Goal: Information Seeking & Learning: Find specific fact

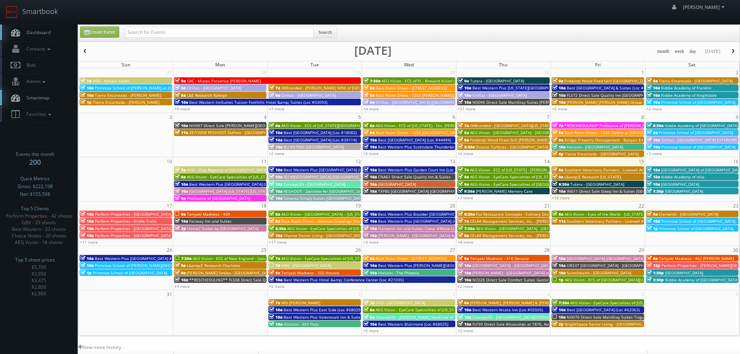
click at [123, 212] on span "Perform Properties - [GEOGRAPHIC_DATA]" at bounding box center [133, 213] width 77 height 5
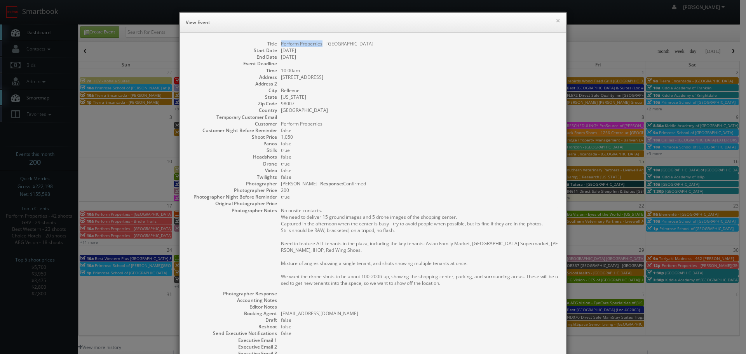
drag, startPoint x: 319, startPoint y: 44, endPoint x: 279, endPoint y: 42, distance: 40.1
click at [281, 42] on dd "Perform Properties - Bellevue Marketplace" at bounding box center [419, 43] width 277 height 7
copy dd "Perform Properties"
click at [143, 229] on div "× View Event Title Perform Properties - Bellevue Marketplace Start Date 08/17/2…" at bounding box center [373, 177] width 746 height 354
click at [555, 21] on button "×" at bounding box center [557, 20] width 5 height 5
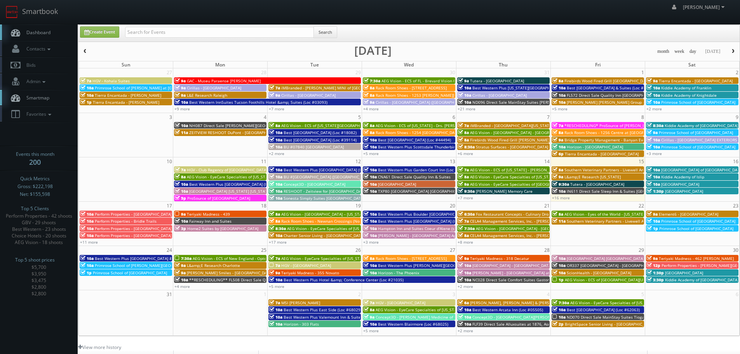
click at [147, 224] on span "Perform Properties - Bridle Trails" at bounding box center [126, 220] width 62 height 5
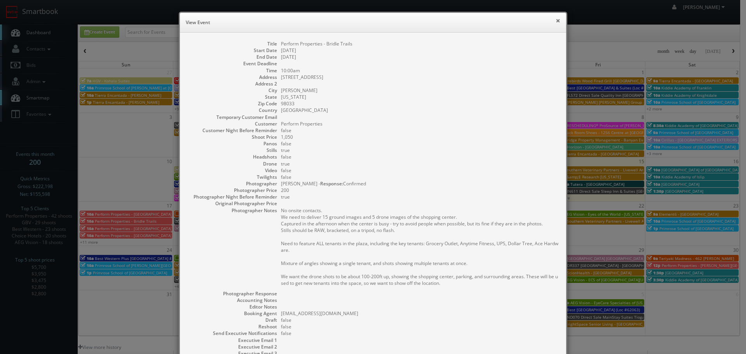
click at [556, 18] on button "×" at bounding box center [557, 20] width 5 height 5
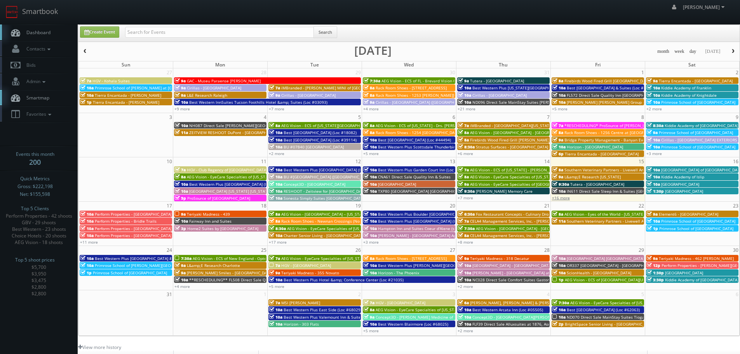
click at [566, 198] on link "+16 more" at bounding box center [561, 197] width 18 height 5
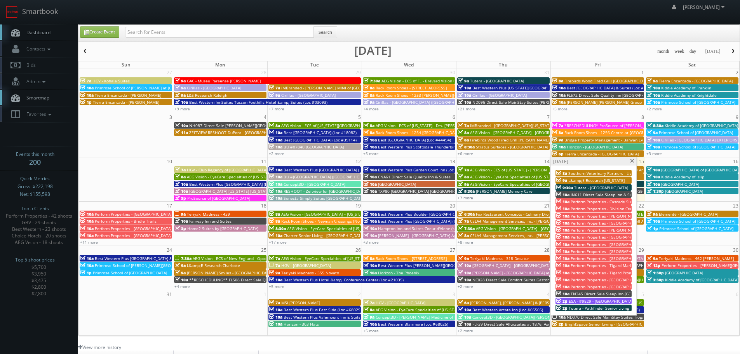
click at [467, 199] on link "+7 more" at bounding box center [466, 197] width 16 height 5
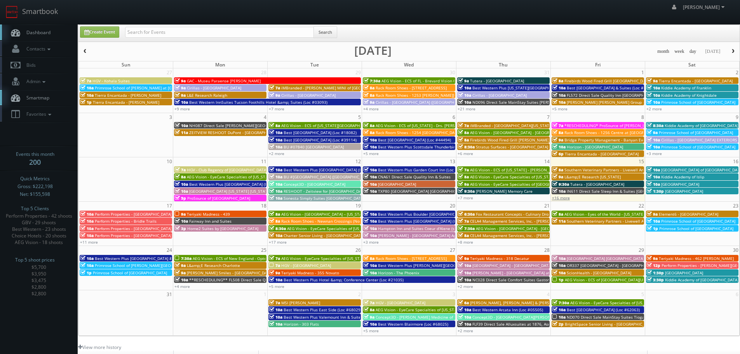
click at [562, 197] on link "+16 more" at bounding box center [561, 197] width 18 height 5
click at [277, 31] on input "text" at bounding box center [219, 32] width 189 height 11
type input "perform"
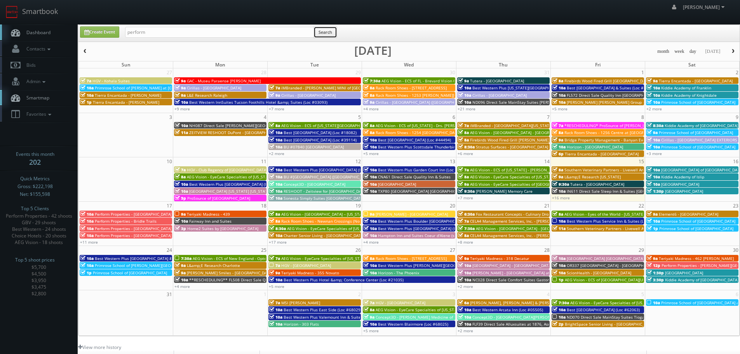
click at [317, 34] on button "Search" at bounding box center [325, 32] width 24 height 12
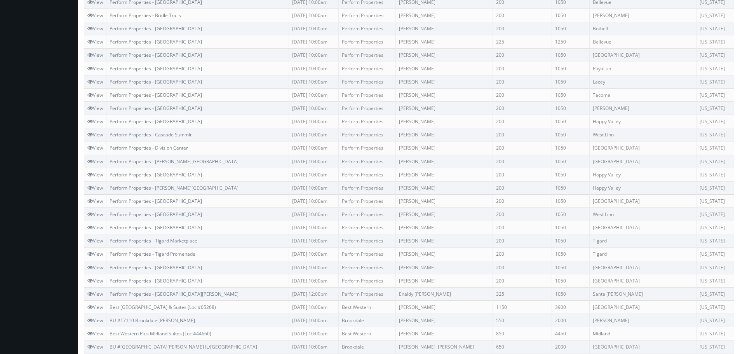
scroll to position [406, 0]
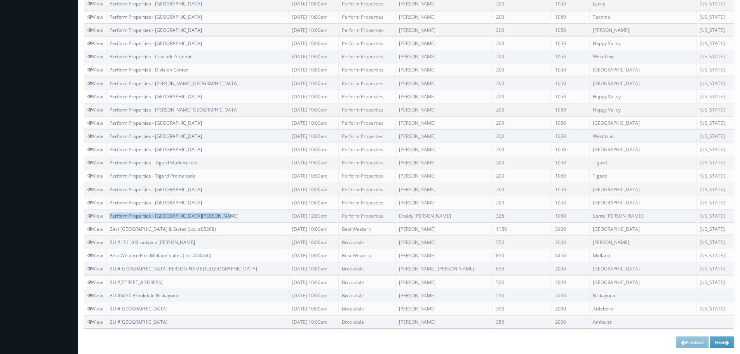
copy link "Perform Properties - [GEOGRAPHIC_DATA][PERSON_NAME]"
drag, startPoint x: 240, startPoint y: 216, endPoint x: 112, endPoint y: 216, distance: 128.6
click at [112, 216] on td "Perform Properties - Santa Rosa Southside Center" at bounding box center [197, 215] width 183 height 13
copy link "Perform Properties - Wilsonville Town Center"
drag, startPoint x: 220, startPoint y: 200, endPoint x: 111, endPoint y: 202, distance: 109.2
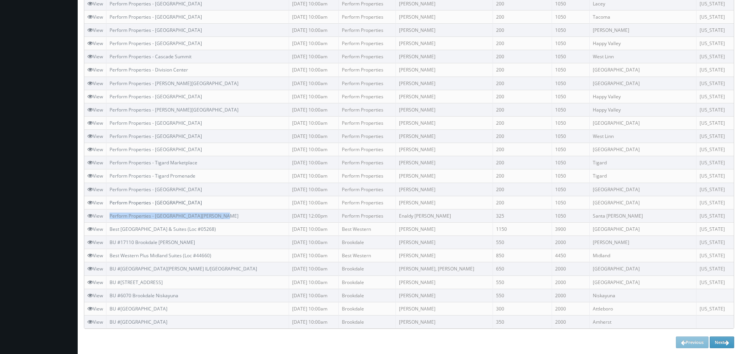
click at [111, 202] on td "Perform Properties - Wilsonville Town Center" at bounding box center [197, 202] width 183 height 13
copy link "Perform Properties - Wilsonville Old Town Square"
drag, startPoint x: 221, startPoint y: 186, endPoint x: 110, endPoint y: 189, distance: 111.1
click at [110, 189] on td "Perform Properties - [GEOGRAPHIC_DATA]" at bounding box center [197, 189] width 183 height 13
copy link "Perform Properties - Tigard Promenade"
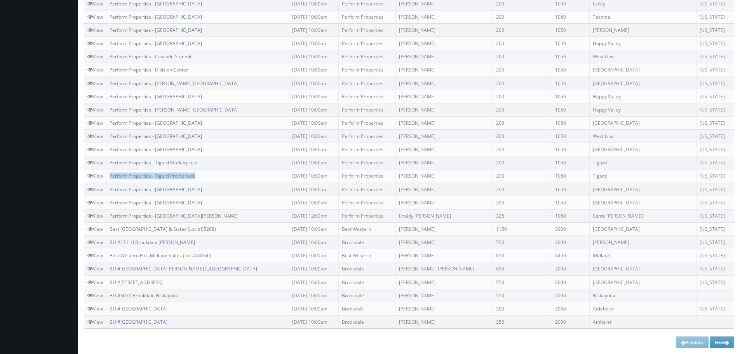
drag, startPoint x: 183, startPoint y: 174, endPoint x: 110, endPoint y: 177, distance: 73.1
click at [110, 177] on td "Perform Properties - Tigard Promenade" at bounding box center [197, 175] width 183 height 13
copy tr "Perform Properties - Tigard Marketplace"
drag, startPoint x: 206, startPoint y: 160, endPoint x: 105, endPoint y: 162, distance: 101.0
click at [105, 162] on tr "View Perform Properties - Tigard Marketplace 08/15/2025 10:00am Perform Propert…" at bounding box center [408, 162] width 649 height 13
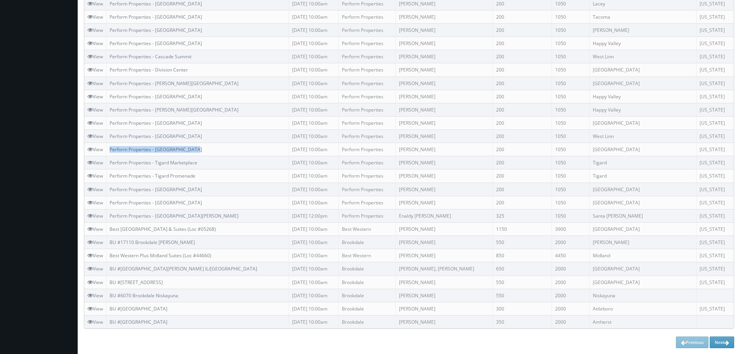
copy link "Perform Properties - [GEOGRAPHIC_DATA]"
drag, startPoint x: 202, startPoint y: 147, endPoint x: 111, endPoint y: 151, distance: 90.2
click at [111, 151] on td "Perform Properties - [GEOGRAPHIC_DATA]" at bounding box center [197, 149] width 183 height 13
copy link "Perform Properties - Robinwood Plaza"
drag, startPoint x: 203, startPoint y: 136, endPoint x: 109, endPoint y: 139, distance: 94.1
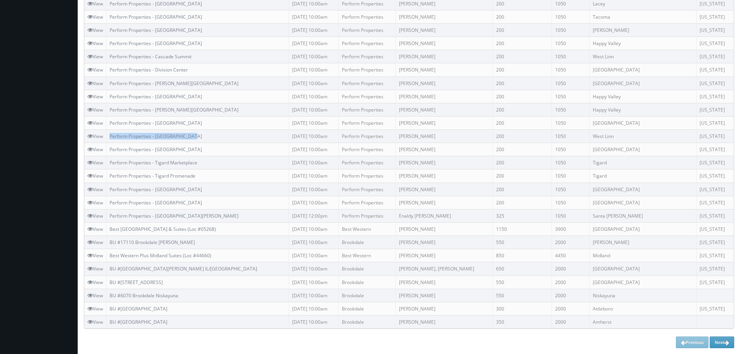
click at [109, 139] on td "Perform Properties - Robinwood Plaza" at bounding box center [197, 136] width 183 height 13
drag, startPoint x: 218, startPoint y: 121, endPoint x: 138, endPoint y: 126, distance: 80.6
click at [109, 123] on td "Perform Properties - King City Plaza" at bounding box center [197, 122] width 183 height 13
copy link "Perform Properties - King City Plaza"
copy tr "Perform Properties - Johnson Creek"
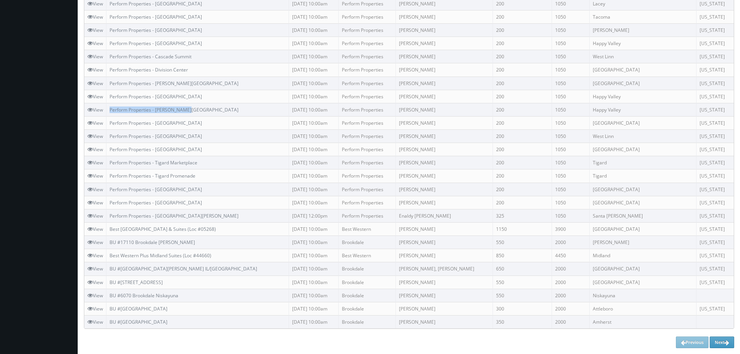
drag, startPoint x: 179, startPoint y: 110, endPoint x: 105, endPoint y: 111, distance: 74.6
click at [105, 111] on tr "View Perform Properties - Johnson Creek 08/15/2025 10:00am Perform Properties T…" at bounding box center [408, 109] width 649 height 13
copy link "Perform Properties - Happy Valley Town Center"
drag, startPoint x: 223, startPoint y: 96, endPoint x: 109, endPoint y: 99, distance: 113.9
click at [109, 99] on td "Perform Properties - Happy Valley Town Center" at bounding box center [197, 96] width 183 height 13
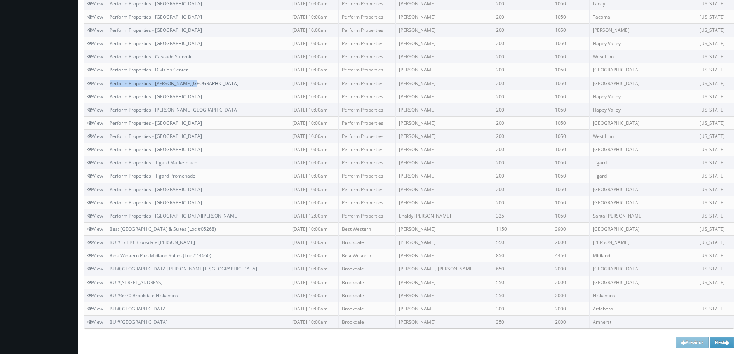
drag, startPoint x: 170, startPoint y: 84, endPoint x: 111, endPoint y: 83, distance: 59.4
click at [111, 83] on td "Perform Properties - Halsey Crossing" at bounding box center [197, 83] width 183 height 13
drag, startPoint x: 211, startPoint y: 64, endPoint x: 104, endPoint y: 68, distance: 107.7
click at [104, 68] on tr "View Perform Properties - Division Center 08/15/2025 10:00am Perform Properties…" at bounding box center [408, 69] width 649 height 13
drag, startPoint x: 171, startPoint y: 58, endPoint x: 109, endPoint y: 58, distance: 62.5
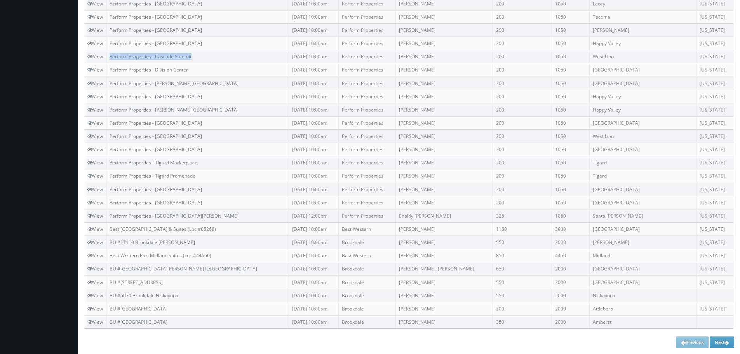
click at [109, 58] on td "Perform Properties - Cascade Summit" at bounding box center [197, 56] width 183 height 13
drag, startPoint x: 235, startPoint y: 39, endPoint x: 111, endPoint y: 41, distance: 123.9
click at [111, 41] on td "Perform Properties - Sunnyside Village Square" at bounding box center [197, 43] width 183 height 13
drag, startPoint x: 221, startPoint y: 31, endPoint x: 111, endPoint y: 33, distance: 110.3
click at [111, 33] on td "Perform Properties - South Point Plaza" at bounding box center [197, 29] width 183 height 13
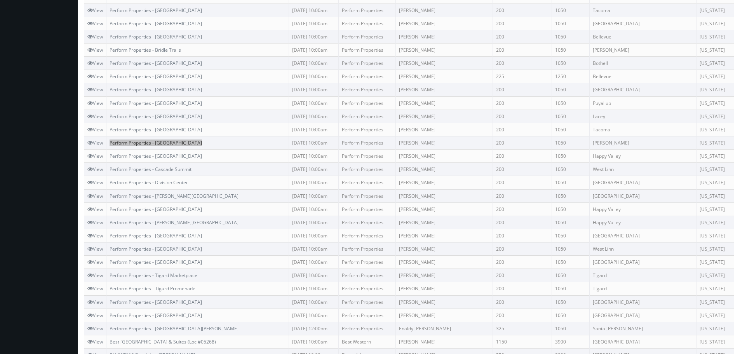
scroll to position [289, 0]
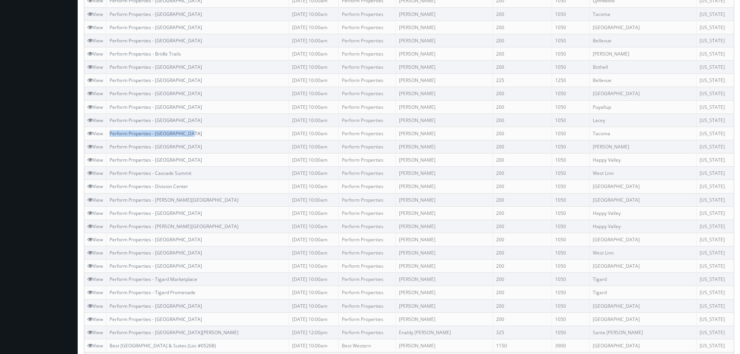
drag, startPoint x: 191, startPoint y: 131, endPoint x: 111, endPoint y: 132, distance: 79.6
click at [111, 132] on td "Perform Properties - [GEOGRAPHIC_DATA]" at bounding box center [197, 133] width 183 height 13
drag, startPoint x: 225, startPoint y: 115, endPoint x: 109, endPoint y: 118, distance: 116.6
click at [109, 118] on td "Perform Properties - [GEOGRAPHIC_DATA]" at bounding box center [197, 119] width 183 height 13
drag, startPoint x: 204, startPoint y: 106, endPoint x: 110, endPoint y: 107, distance: 94.0
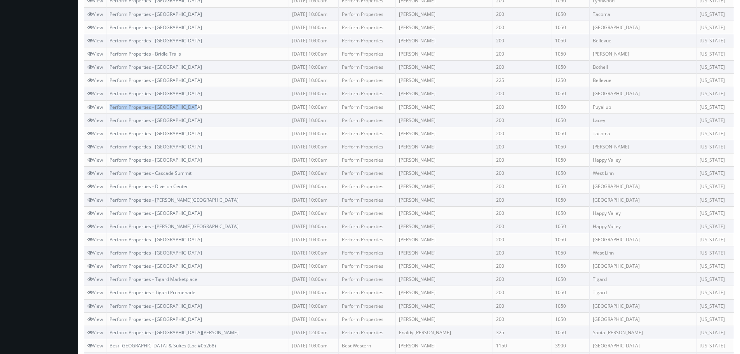
click at [110, 107] on td "Perform Properties - [GEOGRAPHIC_DATA]" at bounding box center [197, 106] width 183 height 13
drag, startPoint x: 216, startPoint y: 94, endPoint x: 112, endPoint y: 93, distance: 104.1
click at [112, 93] on td "Perform Properties - [GEOGRAPHIC_DATA]" at bounding box center [197, 93] width 183 height 13
drag, startPoint x: 249, startPoint y: 77, endPoint x: 110, endPoint y: 76, distance: 139.5
click at [110, 76] on td "Perform Properties - [GEOGRAPHIC_DATA]" at bounding box center [197, 80] width 183 height 13
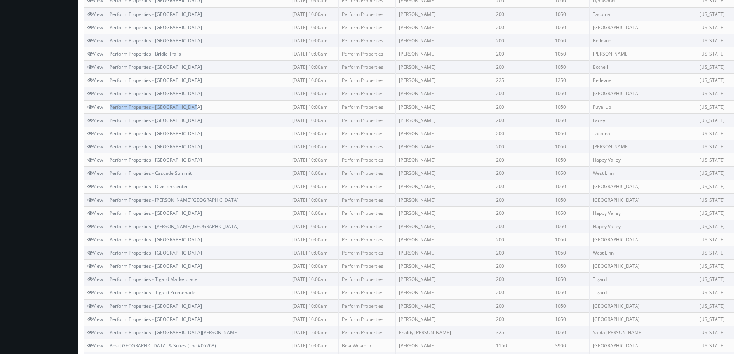
drag, startPoint x: 232, startPoint y: 66, endPoint x: 110, endPoint y: 69, distance: 122.8
click at [110, 69] on td "Perform Properties - [GEOGRAPHIC_DATA]" at bounding box center [197, 67] width 183 height 13
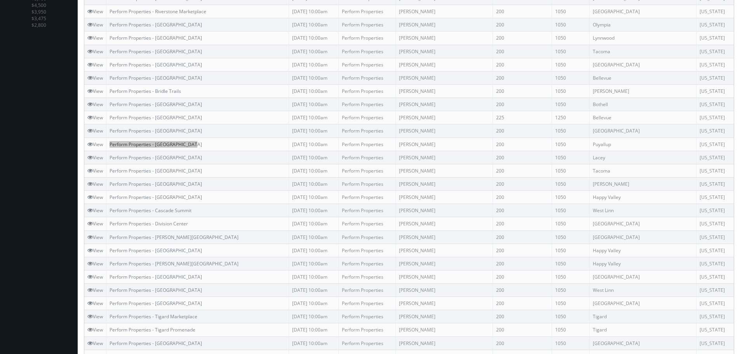
scroll to position [173, 0]
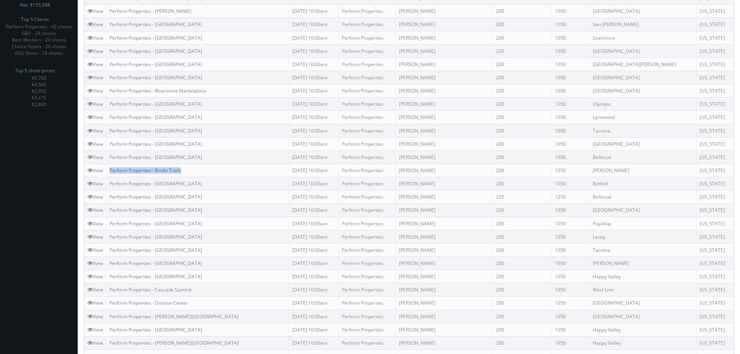
drag, startPoint x: 205, startPoint y: 172, endPoint x: 111, endPoint y: 171, distance: 94.4
click at [111, 171] on td "Perform Properties - Bridle Trails" at bounding box center [197, 170] width 183 height 13
drag, startPoint x: 232, startPoint y: 156, endPoint x: 112, endPoint y: 160, distance: 120.1
click at [112, 160] on td "Perform Properties - [GEOGRAPHIC_DATA]" at bounding box center [197, 156] width 183 height 13
drag, startPoint x: 204, startPoint y: 145, endPoint x: 108, endPoint y: 148, distance: 95.6
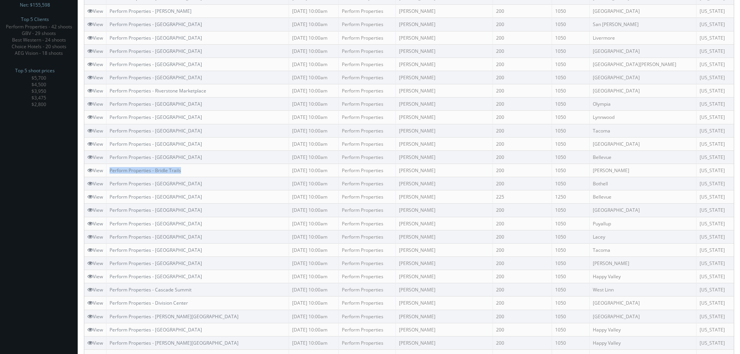
click at [108, 148] on td "Perform Properties - Gateway Shopping Center" at bounding box center [197, 143] width 183 height 13
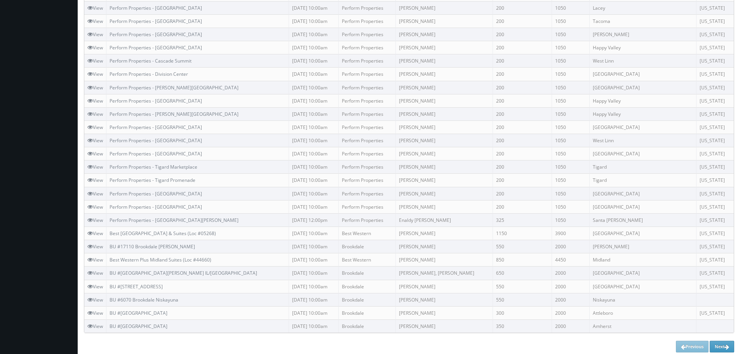
scroll to position [406, 0]
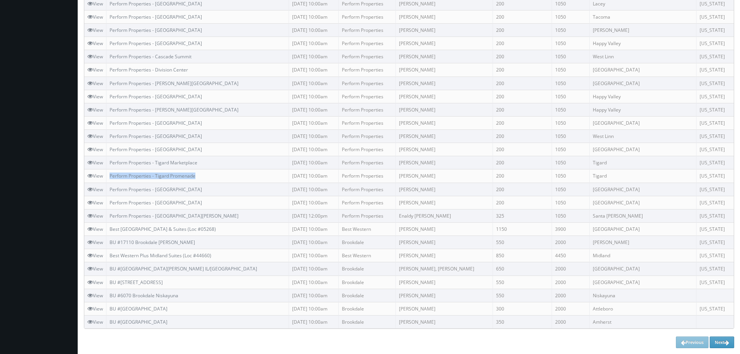
drag, startPoint x: 213, startPoint y: 175, endPoint x: 108, endPoint y: 173, distance: 104.5
click at [108, 173] on td "Perform Properties - Tigard Promenade" at bounding box center [197, 175] width 183 height 13
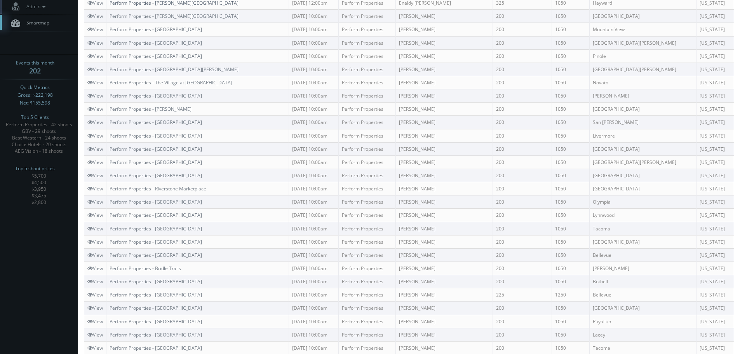
scroll to position [0, 0]
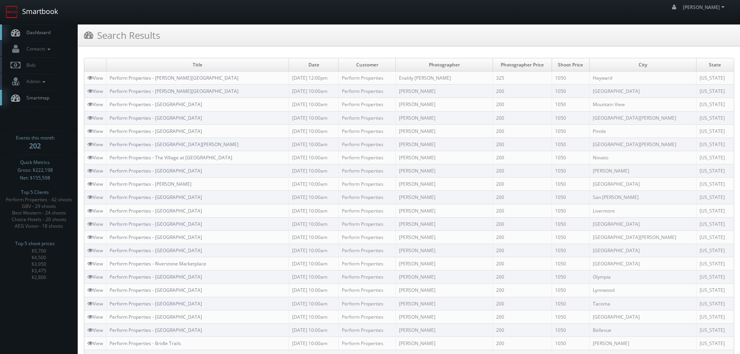
click at [50, 12] on link "Smartbook" at bounding box center [32, 12] width 64 height 24
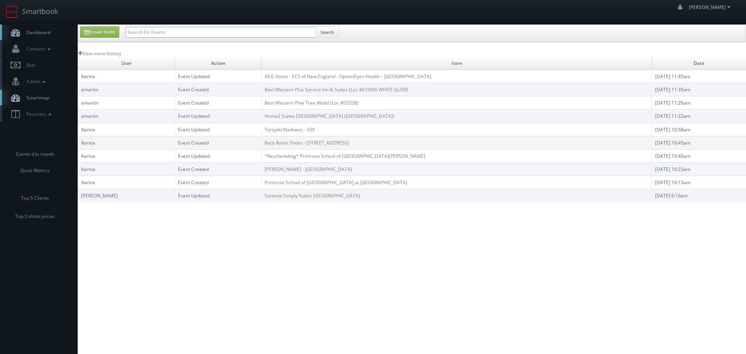
click at [151, 36] on input "text" at bounding box center [220, 32] width 191 height 11
type input "cna61"
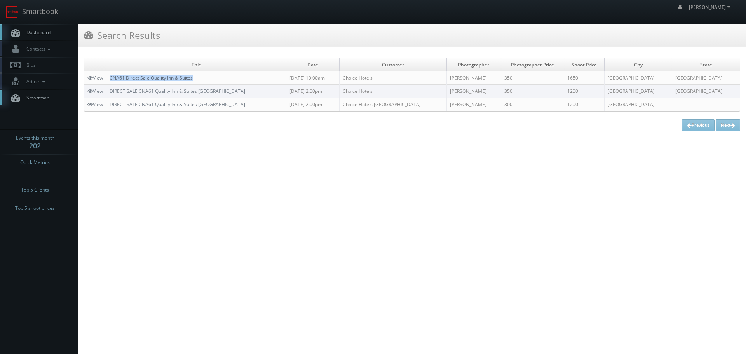
copy link "CNA61 Direct Sale Quality Inn & Suites"
drag, startPoint x: 219, startPoint y: 82, endPoint x: 111, endPoint y: 78, distance: 108.4
click at [111, 78] on td "CNA61 Direct Sale Quality Inn & Suites" at bounding box center [196, 77] width 180 height 13
click at [35, 13] on link "Smartbook" at bounding box center [32, 12] width 64 height 24
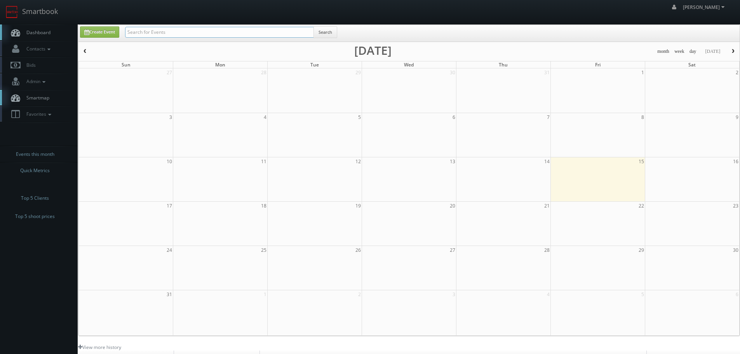
click at [185, 27] on input "text" at bounding box center [219, 32] width 189 height 11
type input "62106"
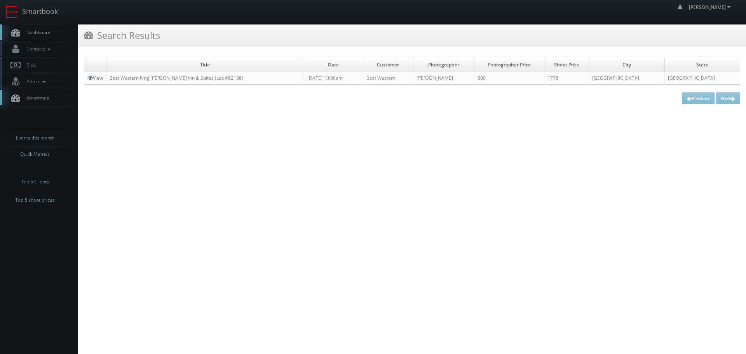
click at [101, 77] on link "View" at bounding box center [95, 78] width 16 height 7
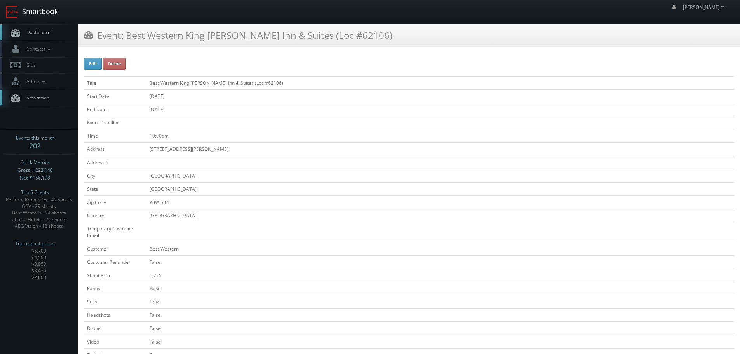
click at [50, 11] on link "Smartbook" at bounding box center [32, 12] width 64 height 24
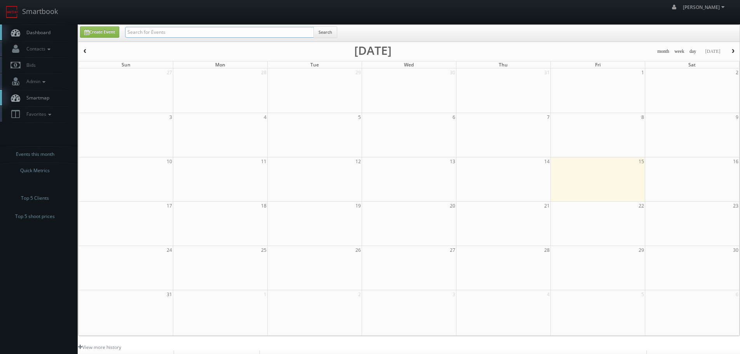
click at [153, 34] on input "text" at bounding box center [219, 32] width 189 height 11
type input "62024"
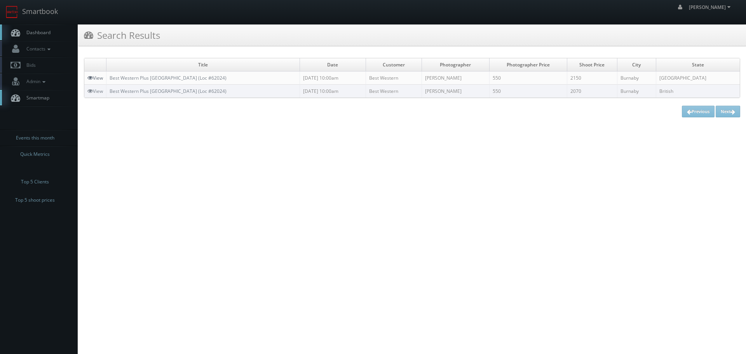
click at [90, 77] on icon at bounding box center [89, 77] width 5 height 5
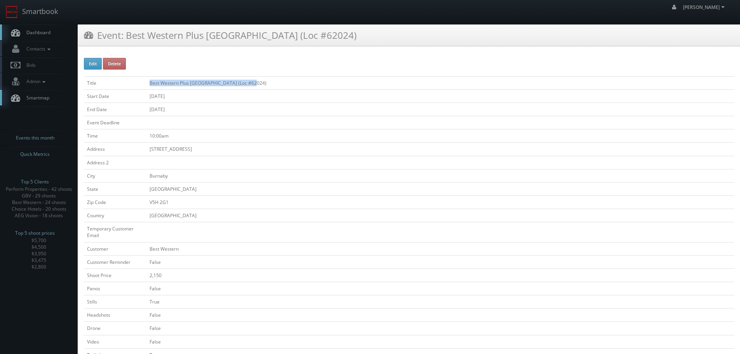
copy tr "Best Western Plus [GEOGRAPHIC_DATA] (Loc #62024)"
drag, startPoint x: 264, startPoint y: 79, endPoint x: 144, endPoint y: 83, distance: 119.3
click at [144, 83] on tr "Title Best Western Plus Burnaby Hotel (Loc #62024)" at bounding box center [409, 82] width 650 height 13
click at [53, 1] on link "Smartbook" at bounding box center [32, 12] width 64 height 24
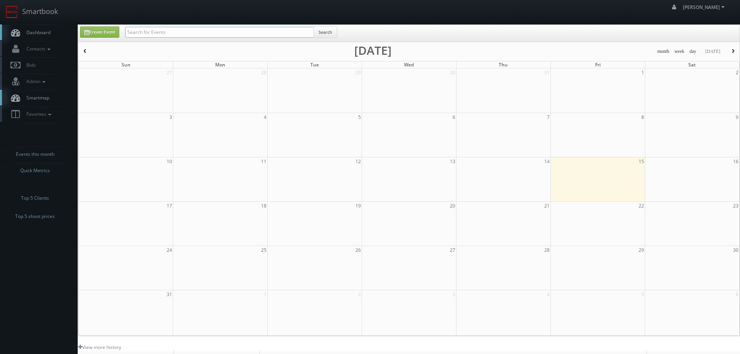
click at [181, 27] on input "text" at bounding box center [219, 32] width 189 height 11
type input "hampton"
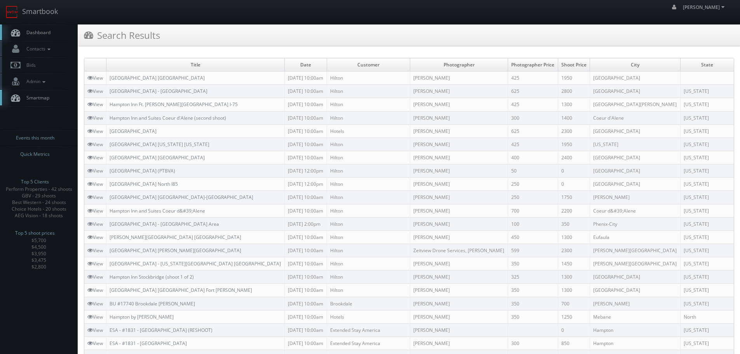
copy link "[GEOGRAPHIC_DATA]"
drag, startPoint x: 174, startPoint y: 129, endPoint x: 107, endPoint y: 130, distance: 66.8
click at [107, 130] on td "Hampton Inn Junction City" at bounding box center [195, 130] width 178 height 13
drag, startPoint x: 484, startPoint y: 131, endPoint x: 443, endPoint y: 130, distance: 41.6
click at [443, 130] on td "Adam Johnson" at bounding box center [459, 130] width 98 height 13
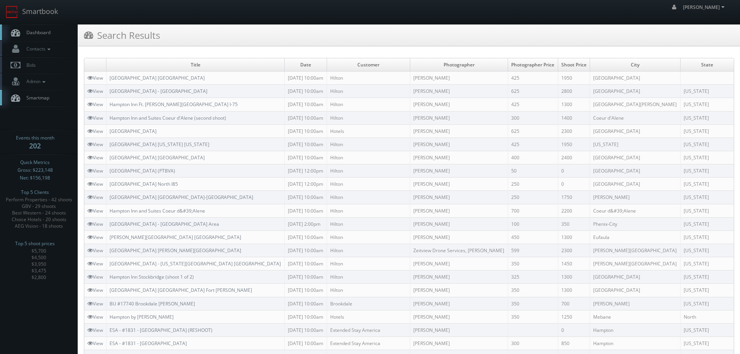
copy td "Adam Johnson"
copy link "Hampton Inn Junction City"
drag, startPoint x: 183, startPoint y: 131, endPoint x: 110, endPoint y: 132, distance: 72.6
click at [110, 132] on td "Hampton Inn Junction City" at bounding box center [195, 130] width 178 height 13
copy link "[GEOGRAPHIC_DATA] [US_STATE] [US_STATE]"
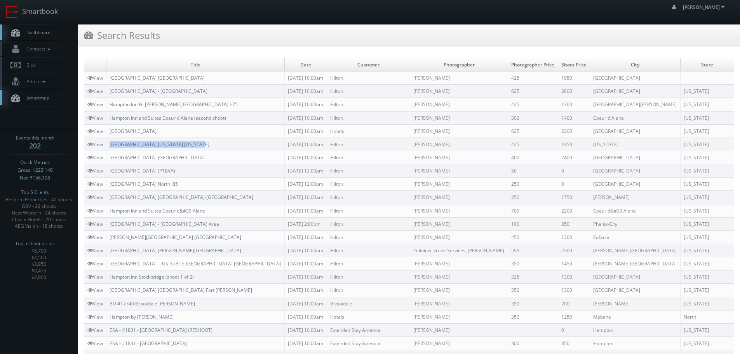
drag, startPoint x: 197, startPoint y: 146, endPoint x: 112, endPoint y: 146, distance: 85.1
click at [112, 146] on td "[GEOGRAPHIC_DATA] [US_STATE] [US_STATE]" at bounding box center [195, 144] width 178 height 13
click at [103, 145] on link "View" at bounding box center [95, 144] width 16 height 7
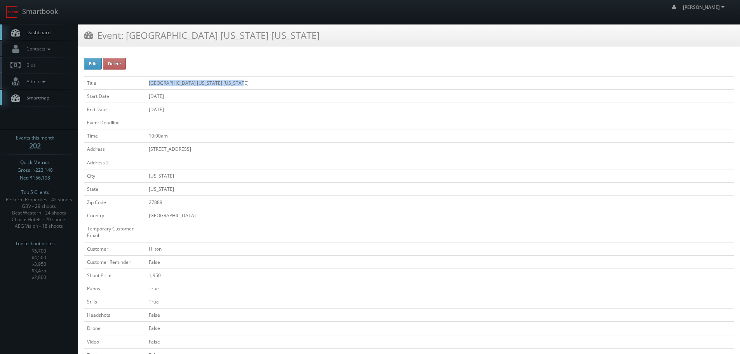
copy td "[GEOGRAPHIC_DATA] [US_STATE] [US_STATE]"
drag, startPoint x: 256, startPoint y: 77, endPoint x: 147, endPoint y: 81, distance: 108.8
click at [147, 81] on td "[GEOGRAPHIC_DATA] [US_STATE] [US_STATE]" at bounding box center [440, 82] width 588 height 13
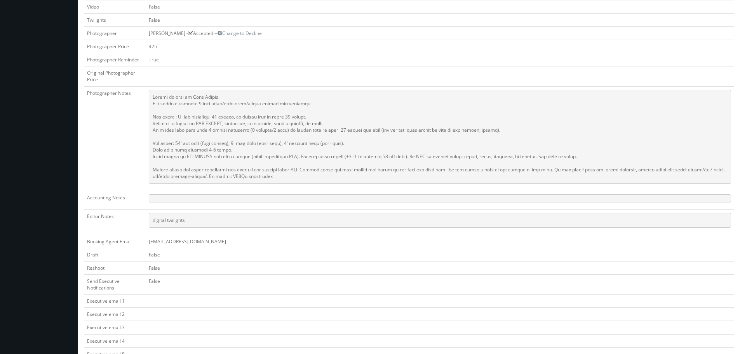
scroll to position [350, 0]
